Goal: Use online tool/utility

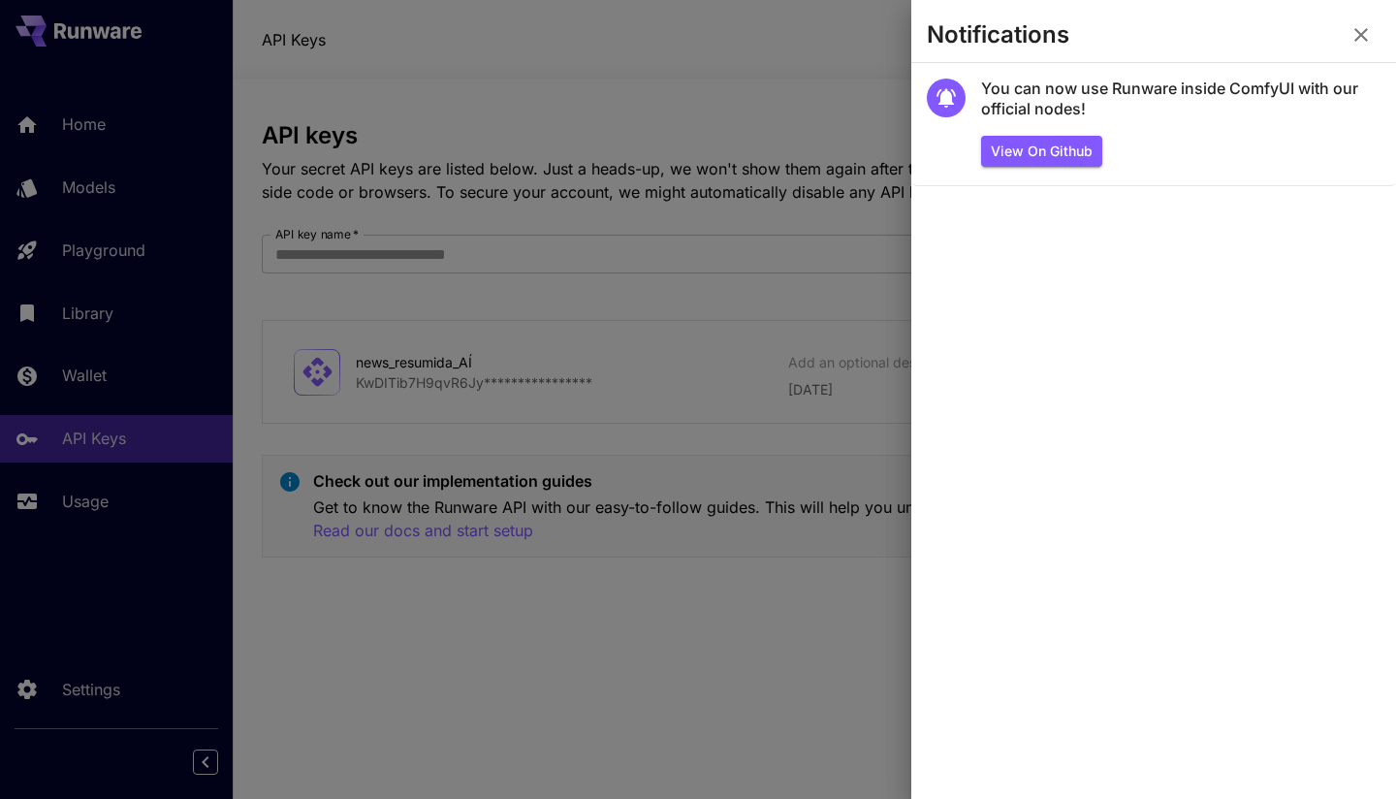
click at [1367, 44] on icon "button" at bounding box center [1361, 34] width 23 height 23
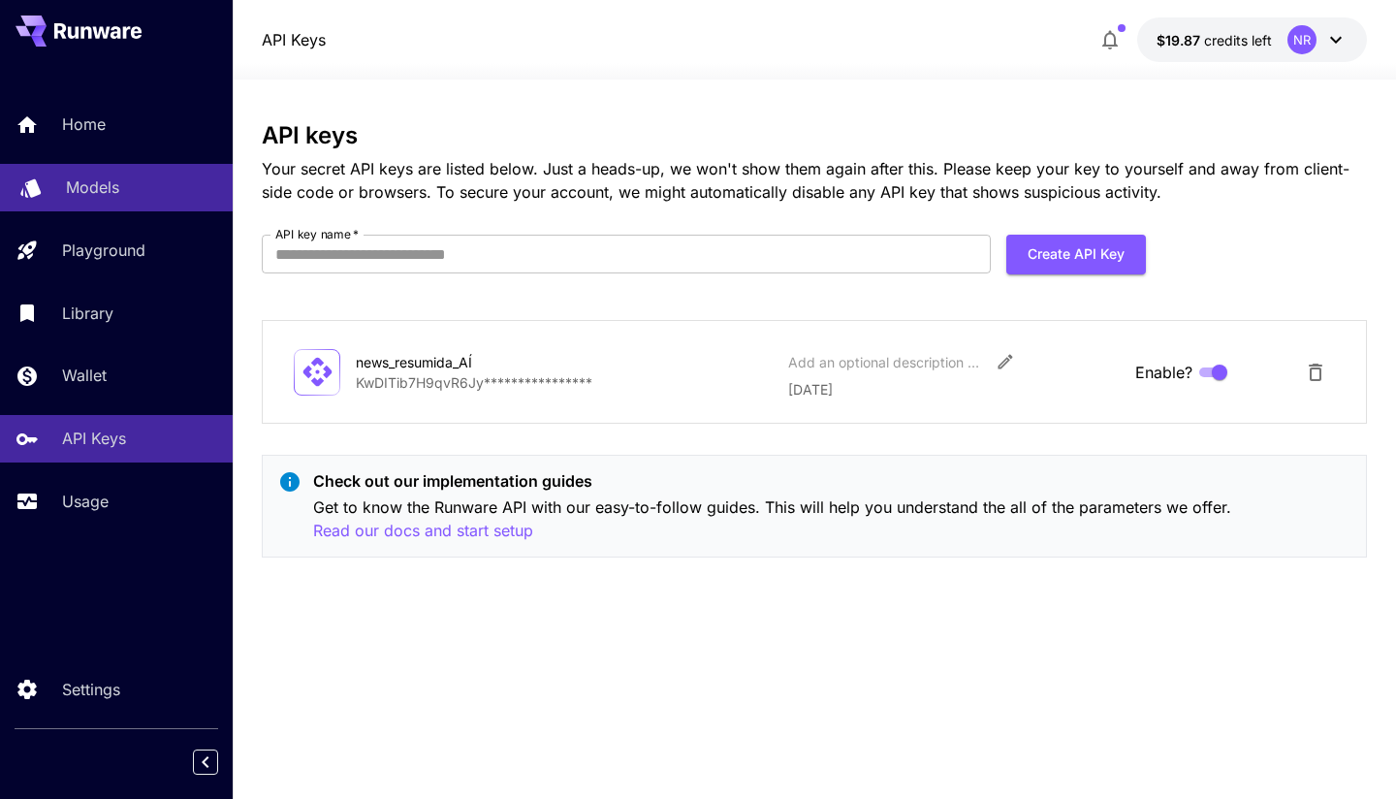
click at [76, 182] on p "Models" at bounding box center [92, 187] width 53 height 23
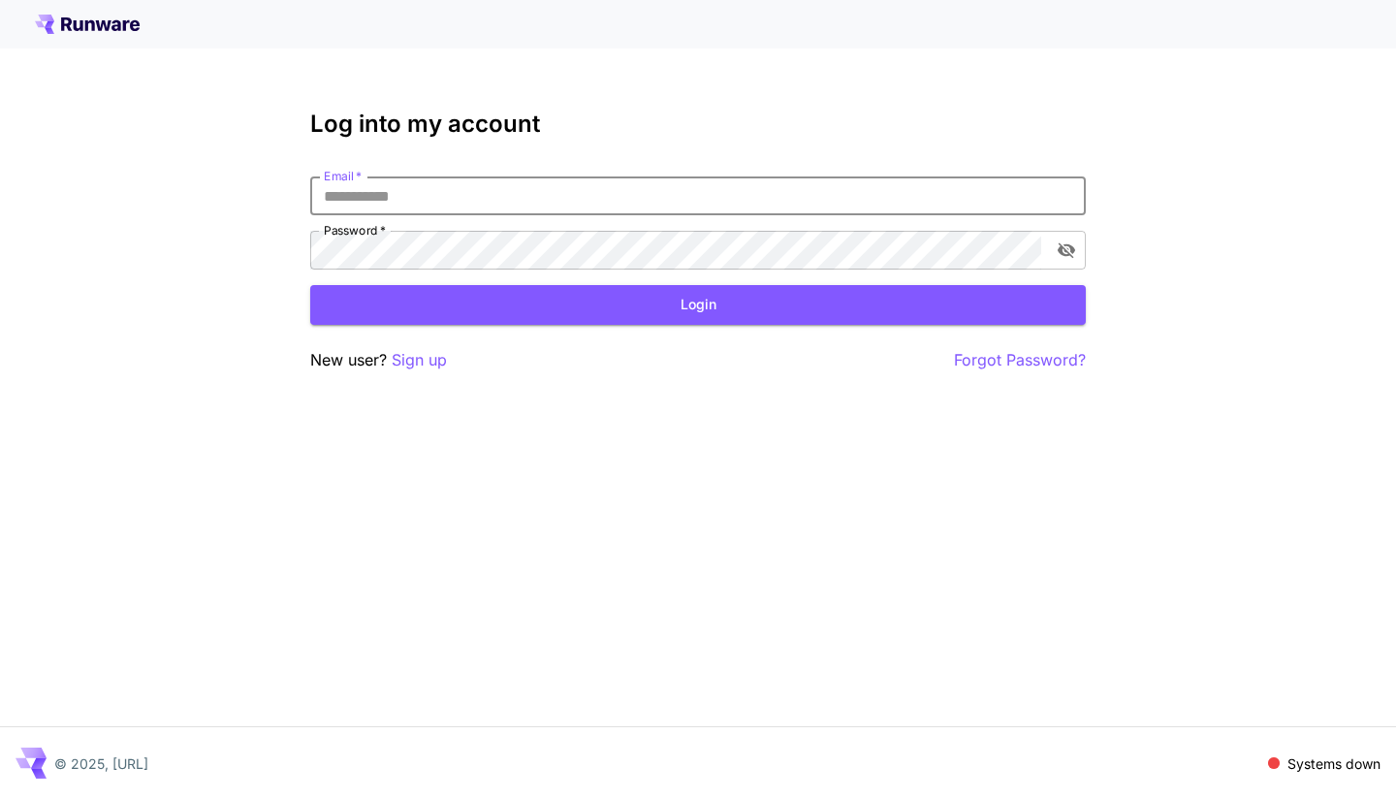
type input "**********"
click at [591, 304] on button "Login" at bounding box center [698, 305] width 776 height 40
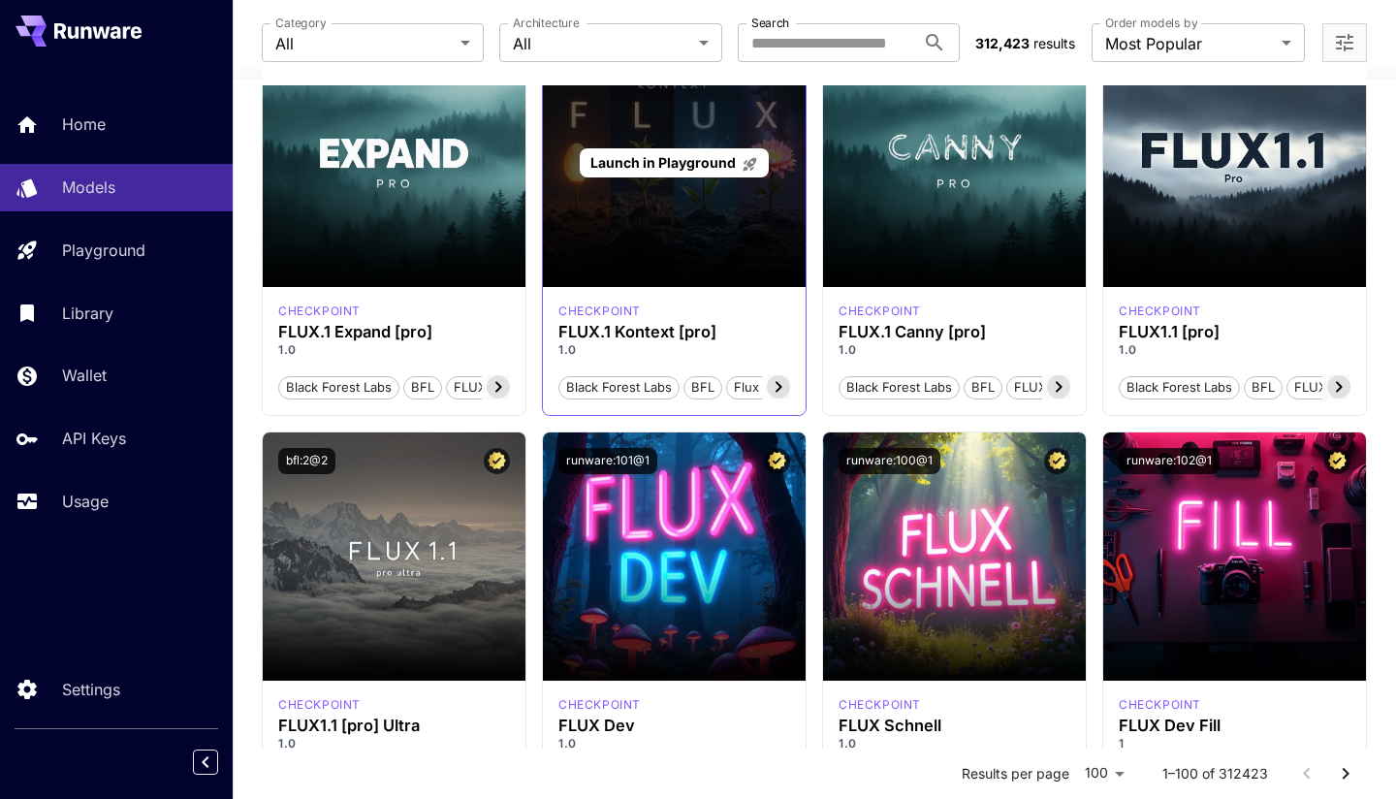
scroll to position [994, 0]
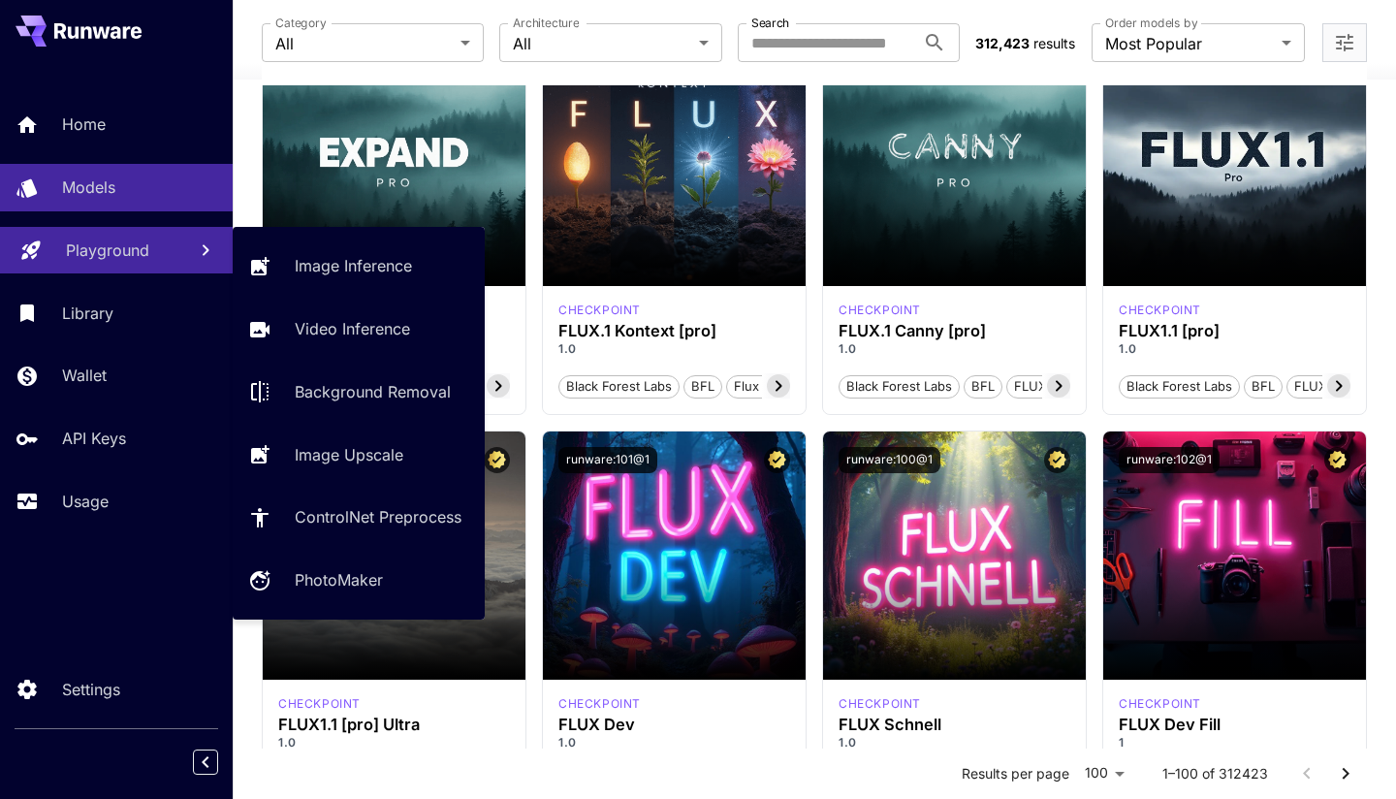
click at [78, 239] on p "Playground" at bounding box center [107, 250] width 83 height 23
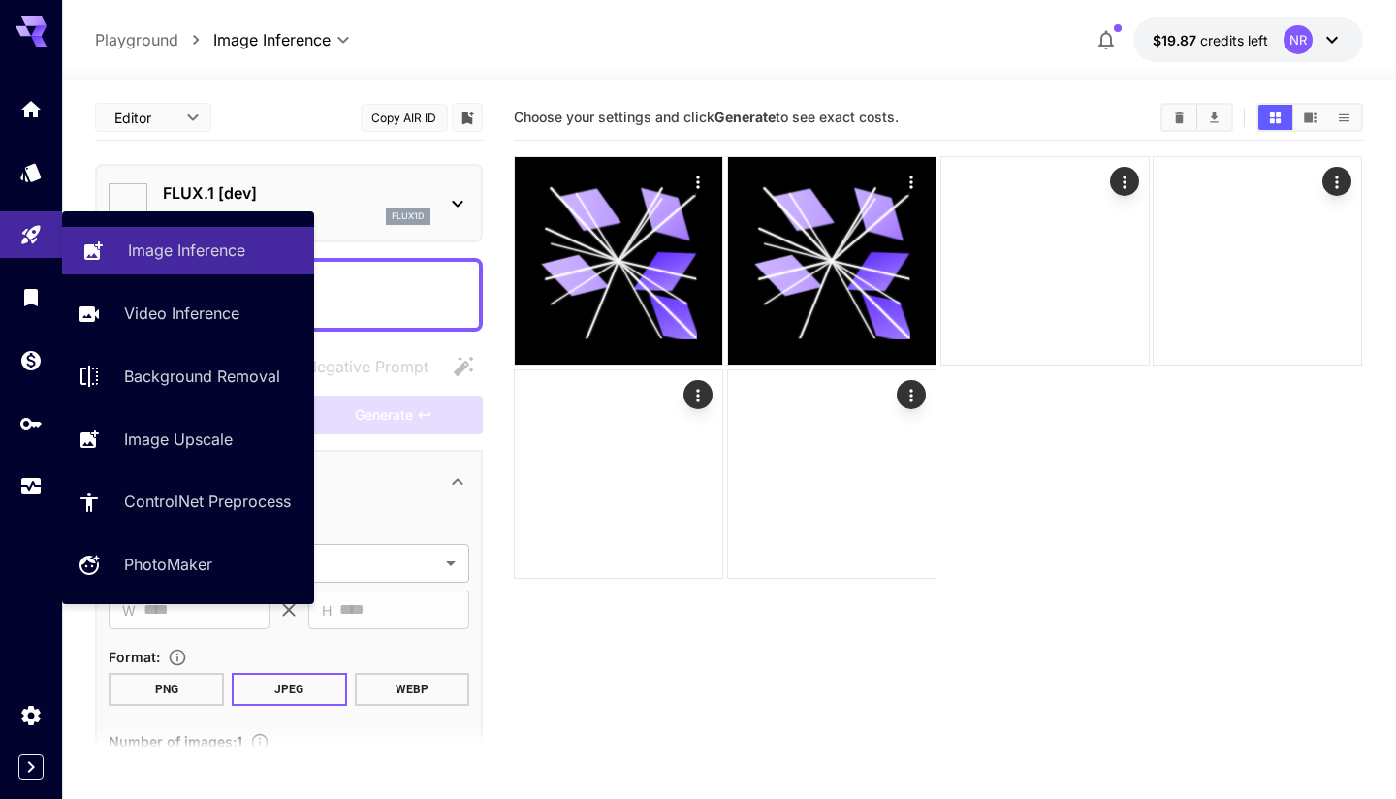
type input "**********"
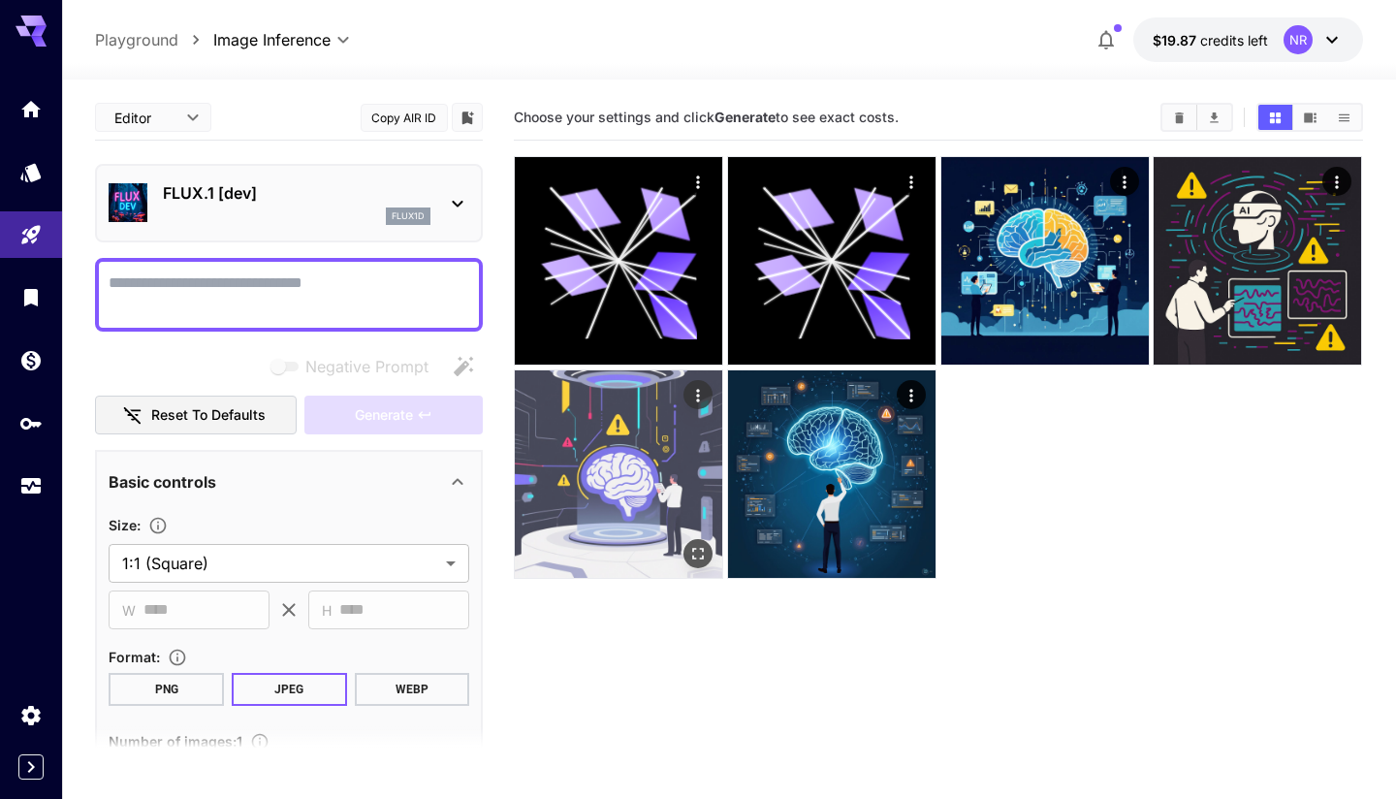
click at [664, 456] on img at bounding box center [619, 474] width 208 height 208
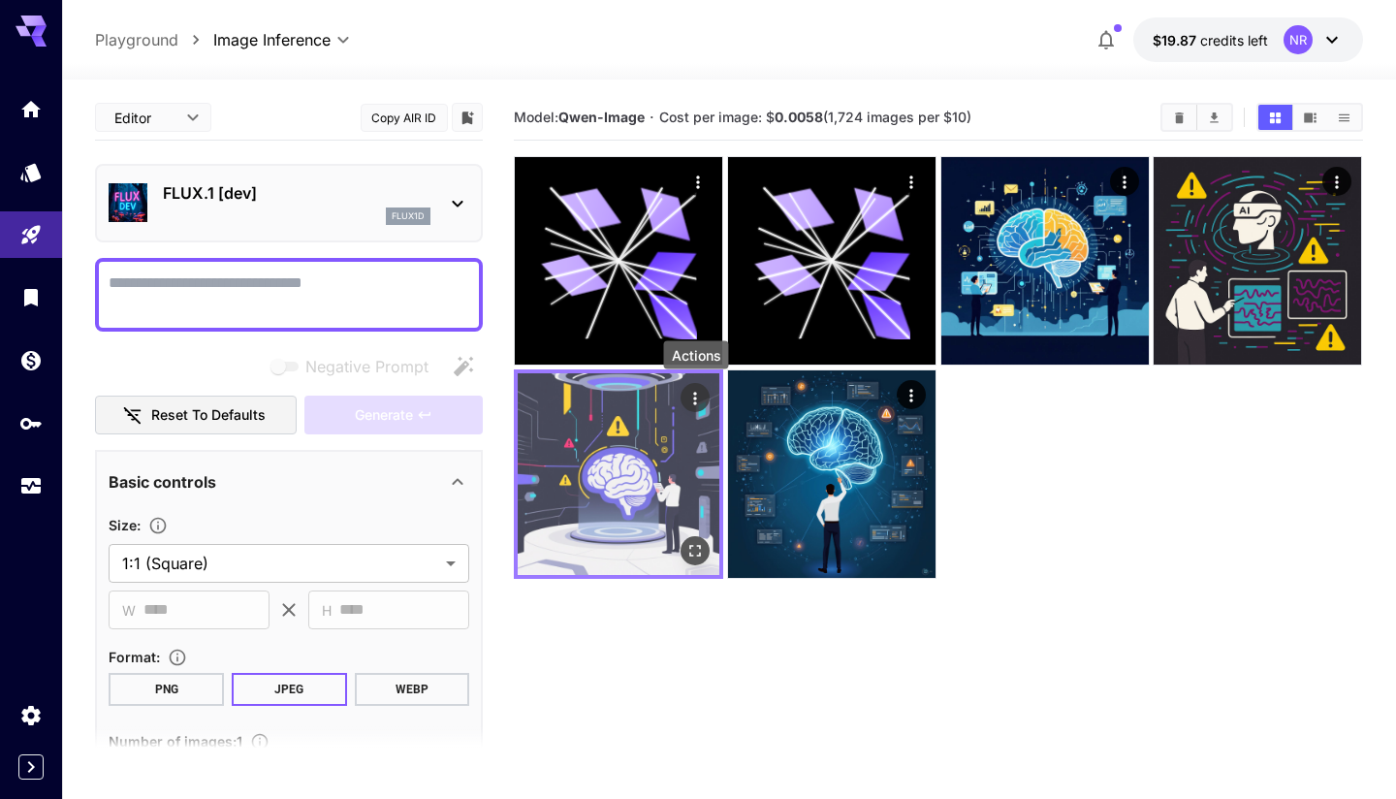
click at [694, 399] on icon "Actions" at bounding box center [695, 397] width 19 height 19
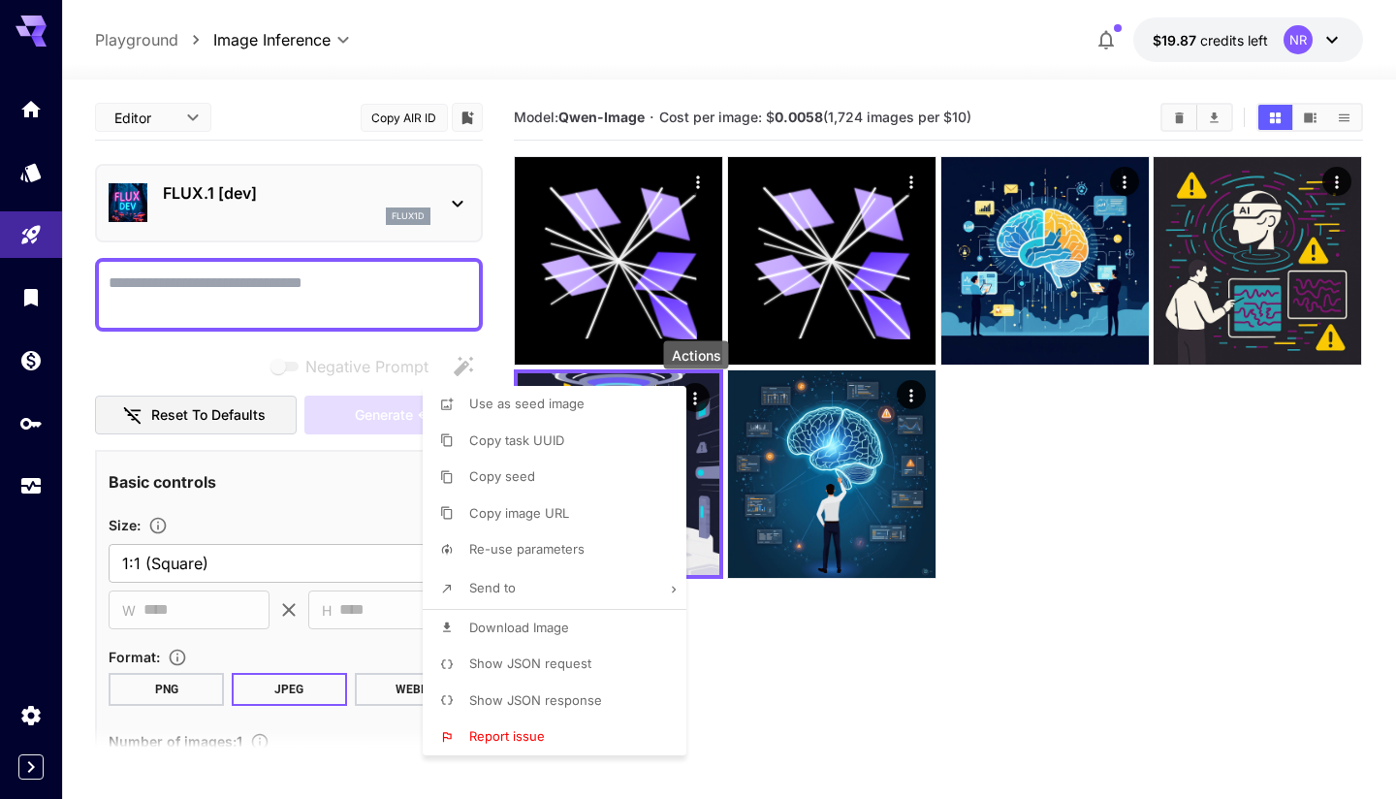
click at [603, 654] on li "Show JSON request" at bounding box center [560, 664] width 275 height 37
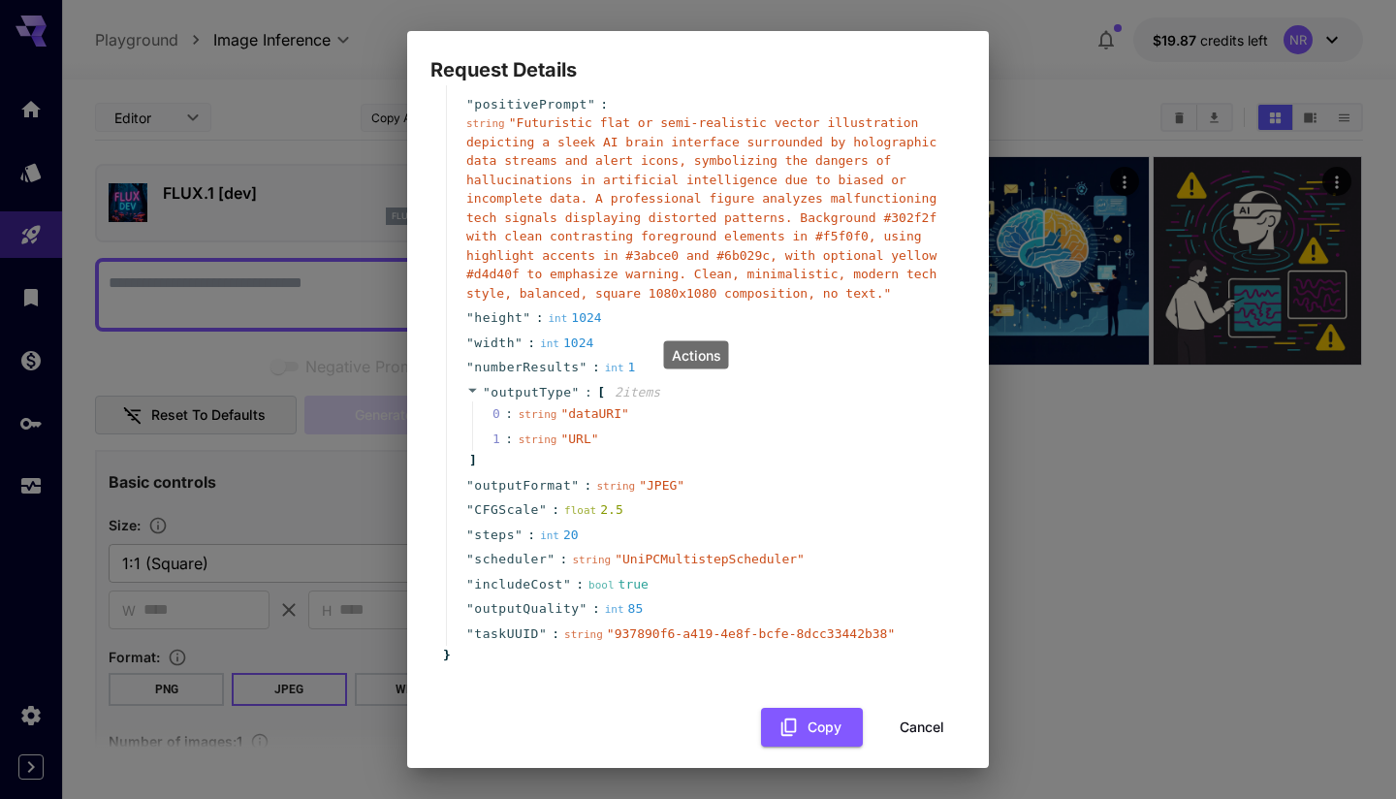
scroll to position [96, 0]
click at [1082, 543] on div "Request Details { 14 item s " taskType " : string " imageInference " " model " …" at bounding box center [698, 399] width 1396 height 799
click at [947, 709] on button "Cancel" at bounding box center [921, 729] width 87 height 40
